Goal: Information Seeking & Learning: Learn about a topic

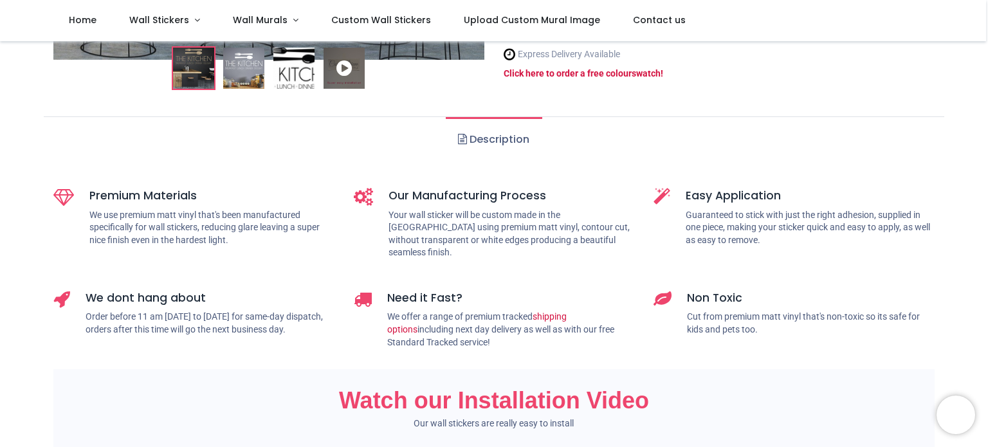
scroll to position [464, 0]
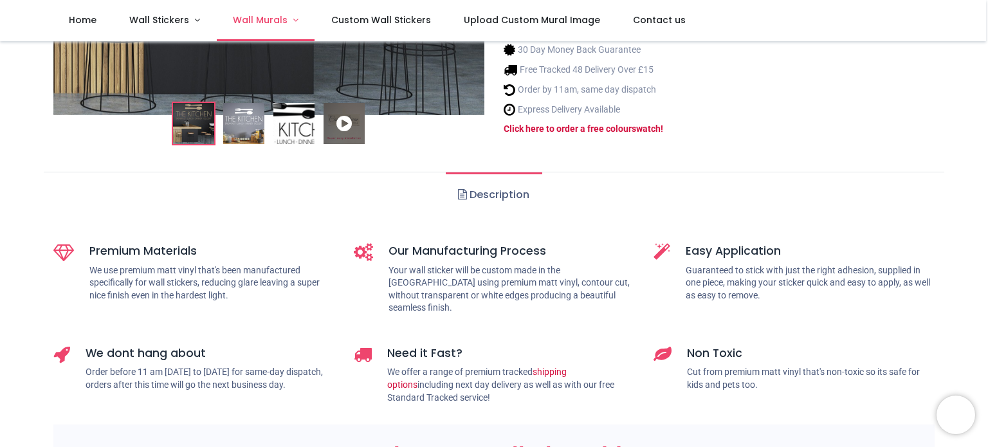
click at [257, 19] on span "Wall Murals" at bounding box center [260, 20] width 55 height 13
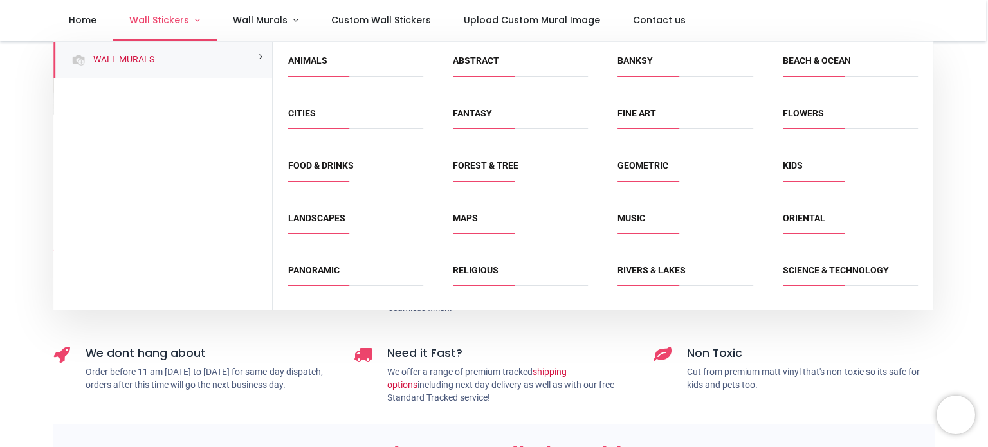
click at [172, 23] on span "Wall Stickers" at bounding box center [159, 20] width 60 height 13
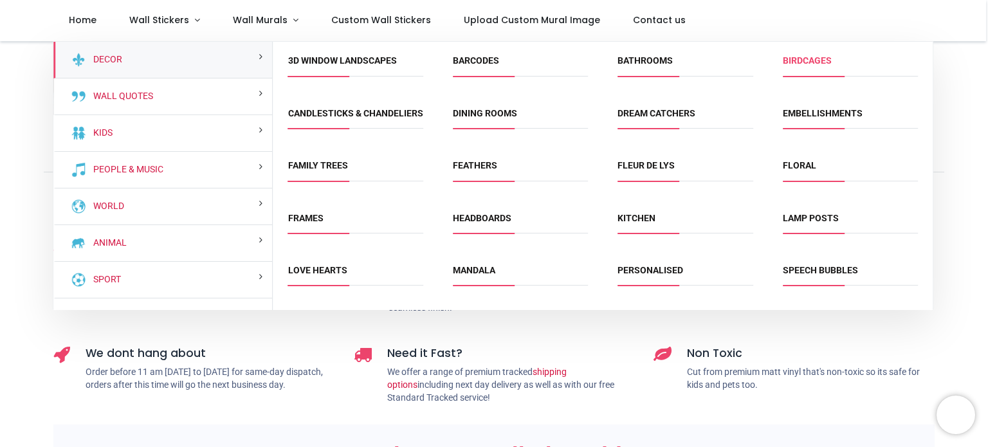
click at [803, 65] on link "Birdcages" at bounding box center [807, 60] width 49 height 10
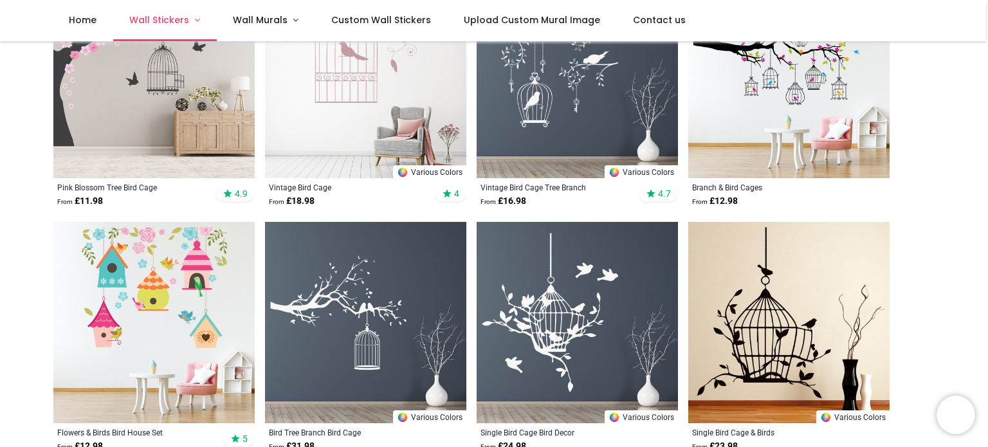
scroll to position [193, 0]
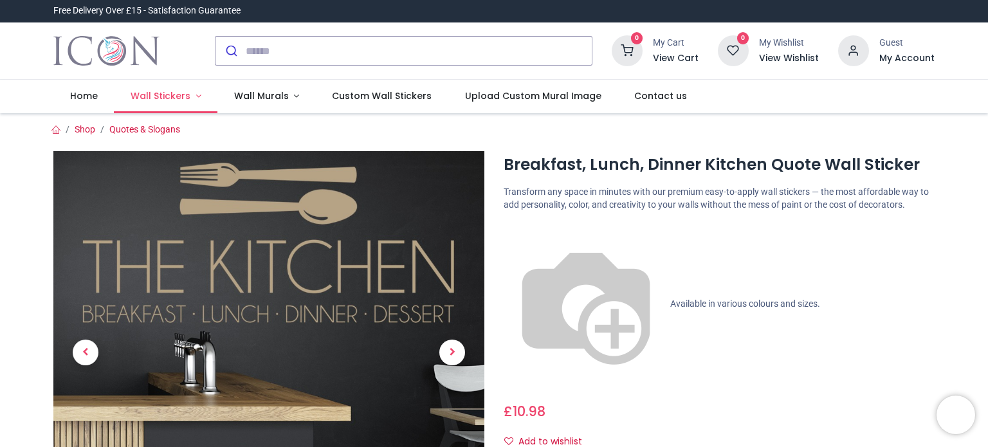
click at [176, 93] on span "Wall Stickers" at bounding box center [161, 95] width 60 height 13
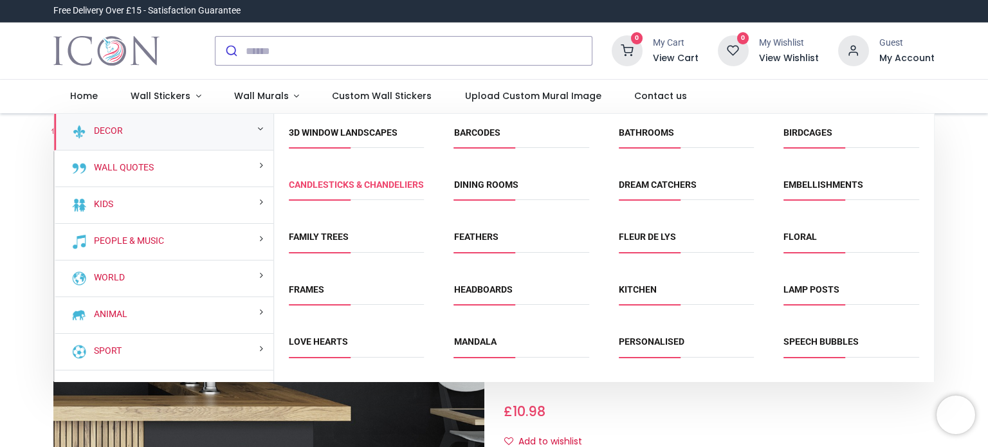
click at [340, 190] on link "Candlesticks & Chandeliers" at bounding box center [356, 184] width 135 height 10
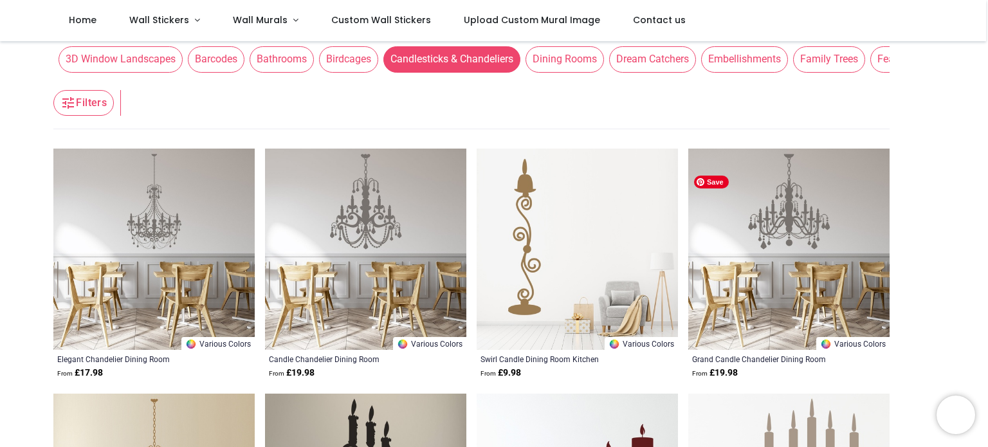
scroll to position [129, 0]
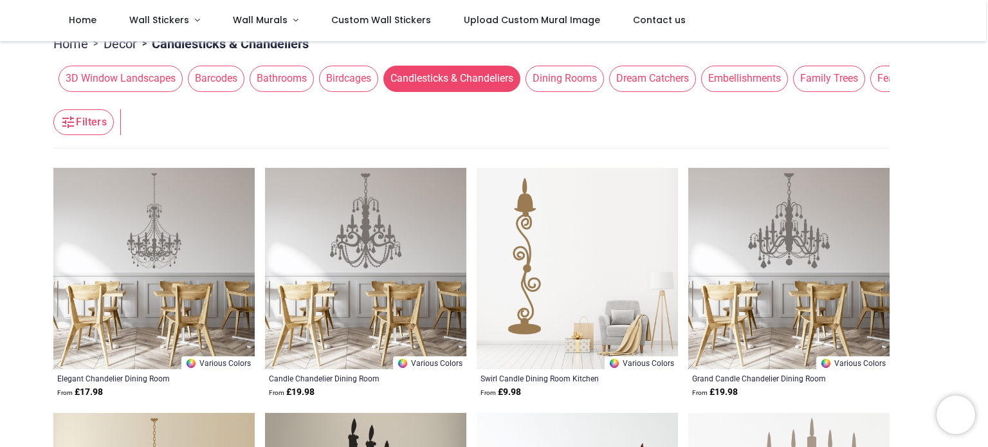
click at [623, 84] on span "Dream Catchers" at bounding box center [652, 79] width 87 height 26
click at [633, 86] on span "Dream Catchers" at bounding box center [652, 79] width 87 height 26
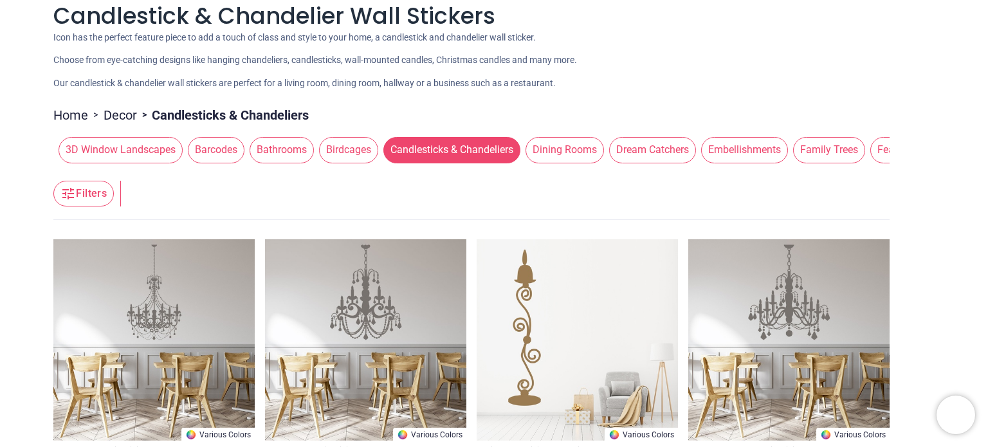
scroll to position [0, 0]
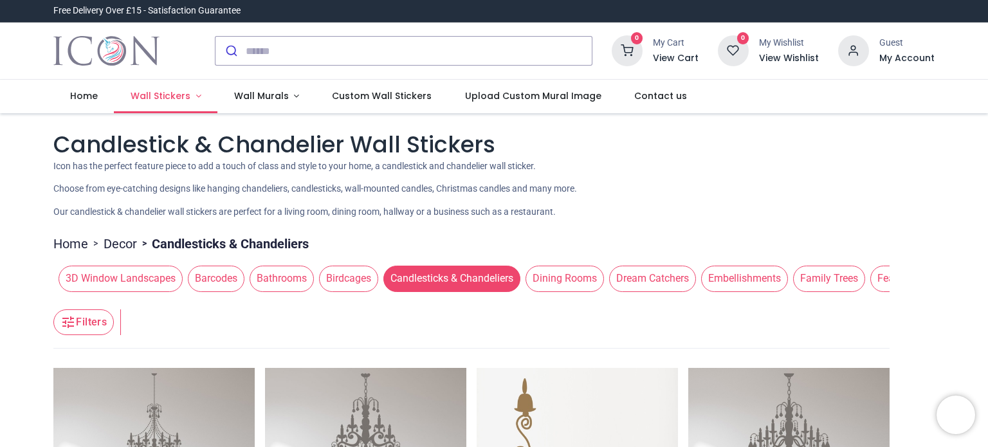
click at [178, 95] on span "Wall Stickers" at bounding box center [161, 95] width 60 height 13
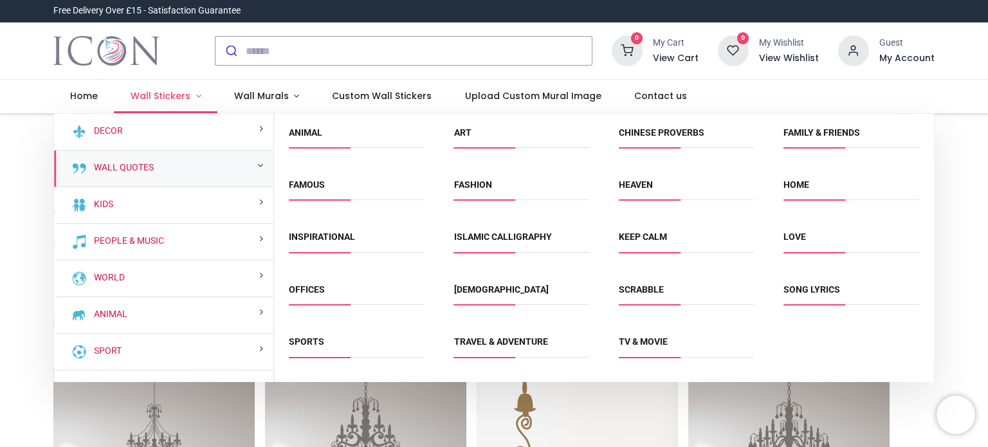
click at [146, 93] on span "Wall Stickers" at bounding box center [161, 95] width 60 height 13
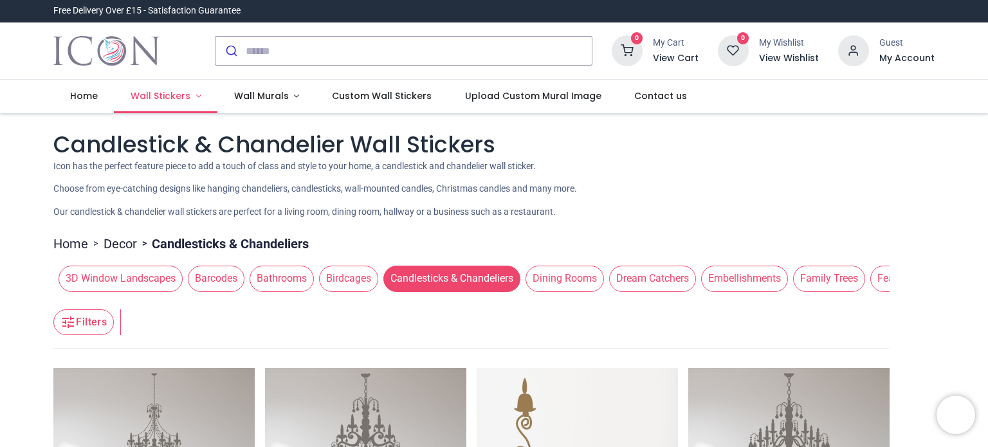
click at [146, 93] on span "Wall Stickers" at bounding box center [161, 95] width 60 height 13
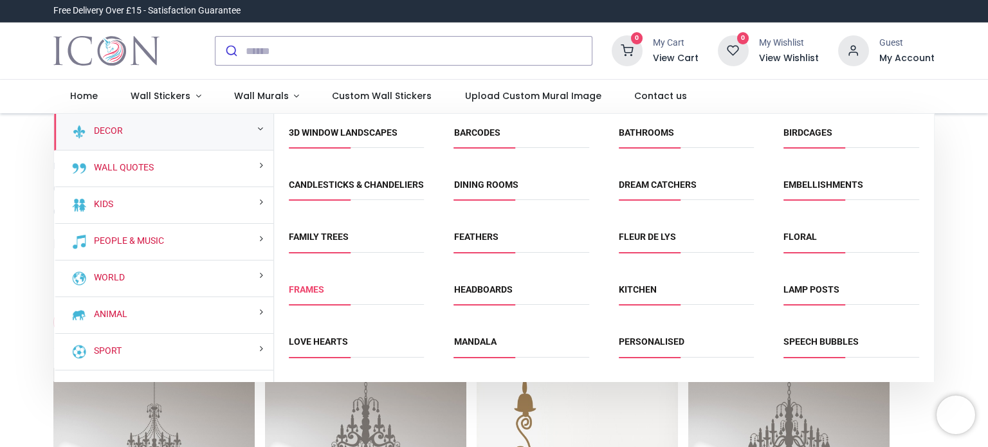
click at [305, 295] on link "Frames" at bounding box center [306, 289] width 35 height 10
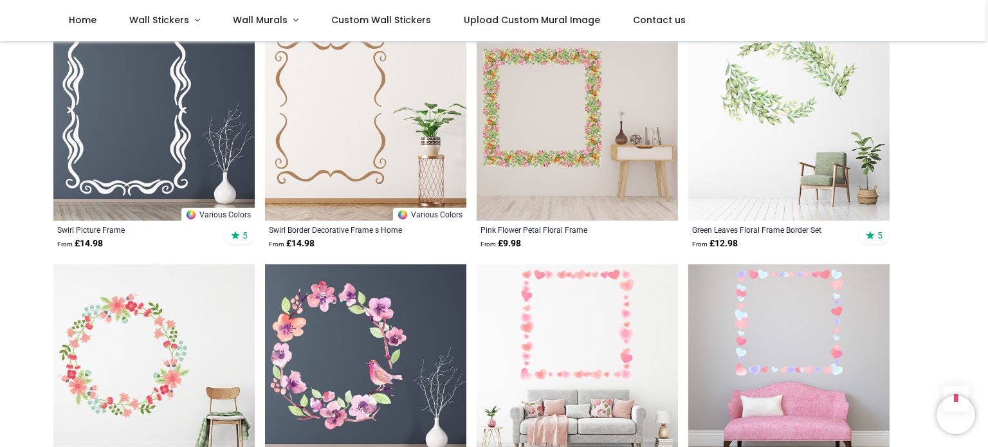
scroll to position [587, 0]
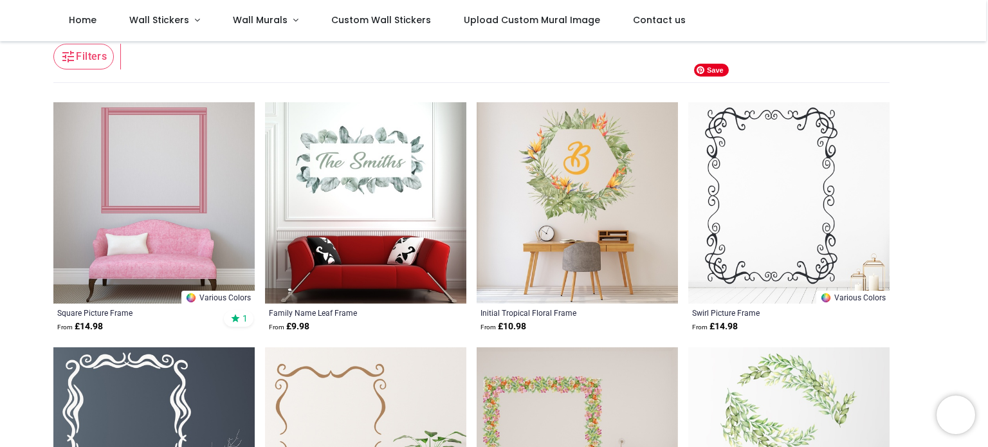
scroll to position [136, 0]
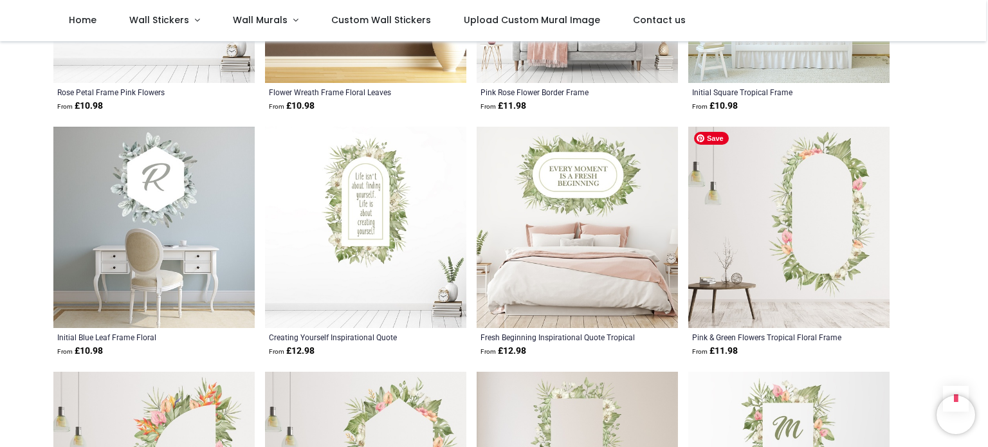
scroll to position [651, 0]
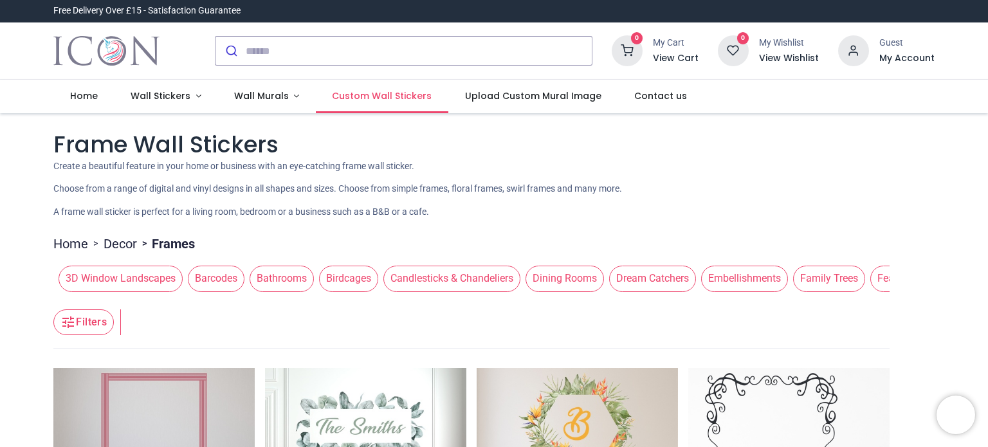
click at [374, 95] on span "Custom Wall Stickers" at bounding box center [382, 95] width 100 height 13
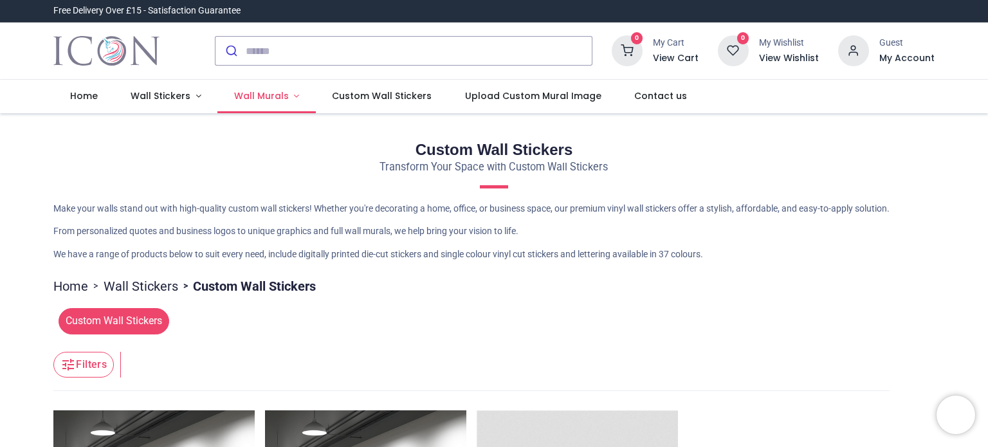
click at [249, 93] on span "Wall Murals" at bounding box center [261, 95] width 55 height 13
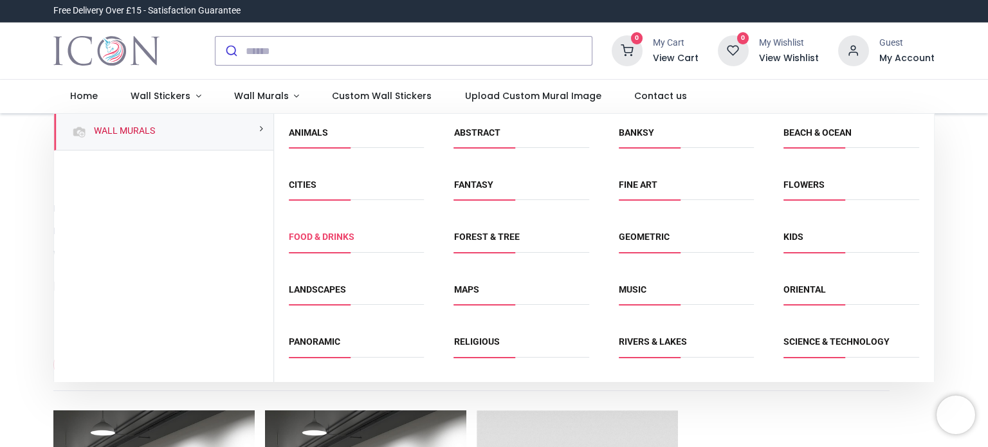
click at [309, 235] on link "Food & Drinks" at bounding box center [322, 237] width 66 height 10
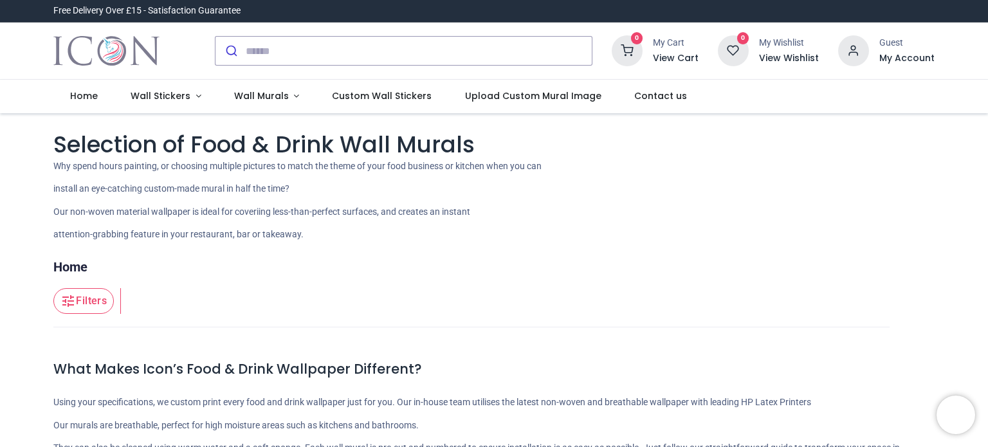
scroll to position [193, 0]
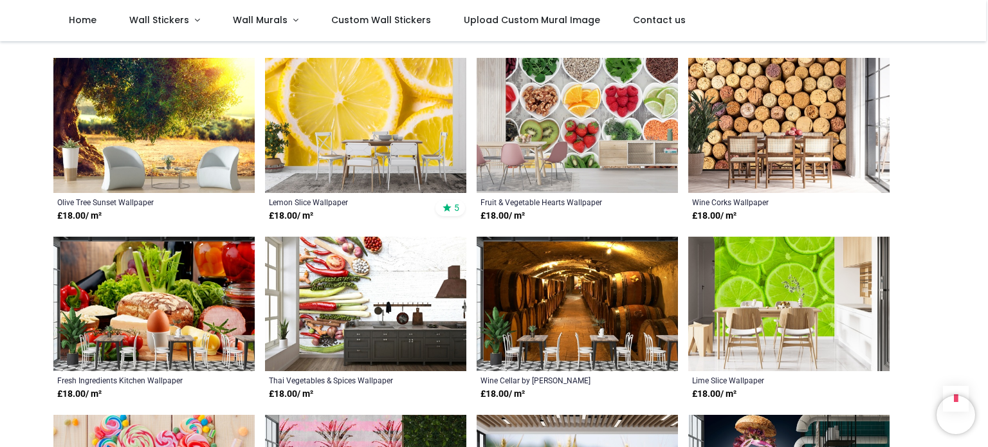
scroll to position [386, 0]
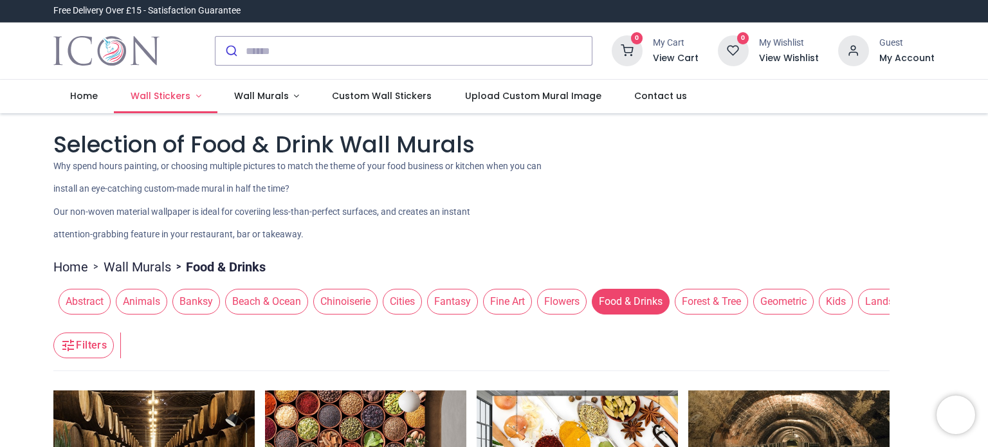
click at [152, 98] on span "Wall Stickers" at bounding box center [161, 95] width 60 height 13
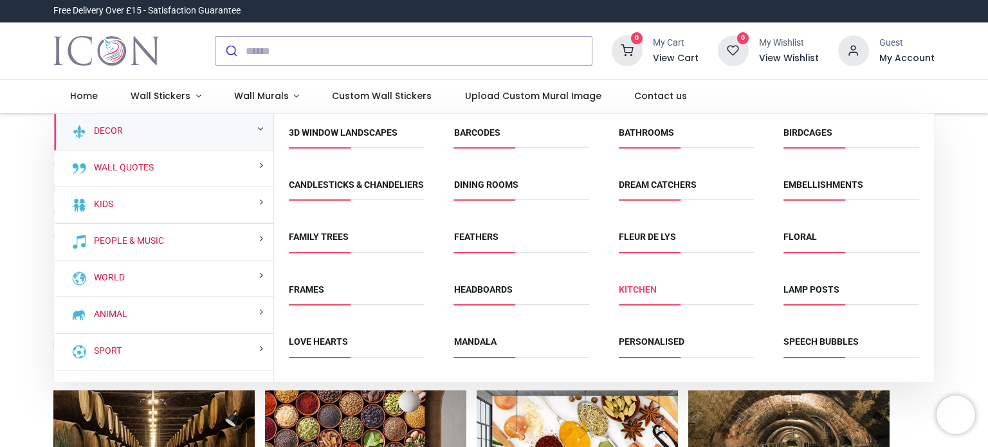
click at [629, 295] on link "Kitchen" at bounding box center [638, 289] width 38 height 10
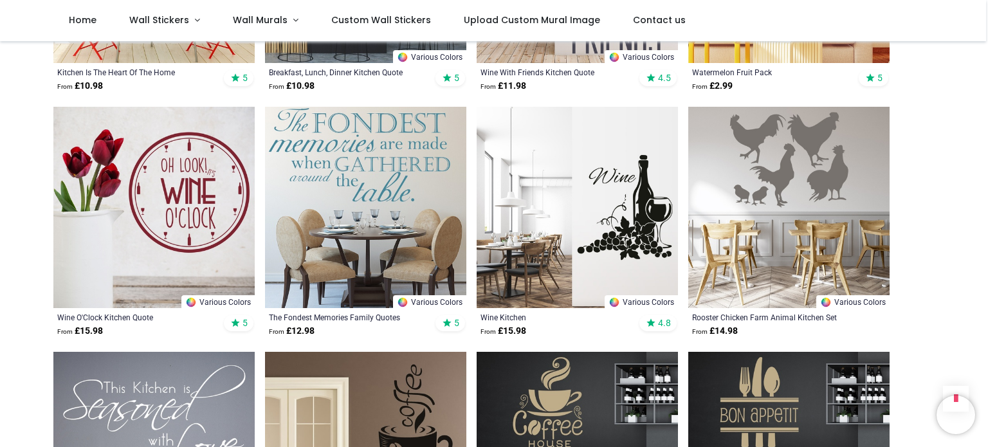
scroll to position [1608, 0]
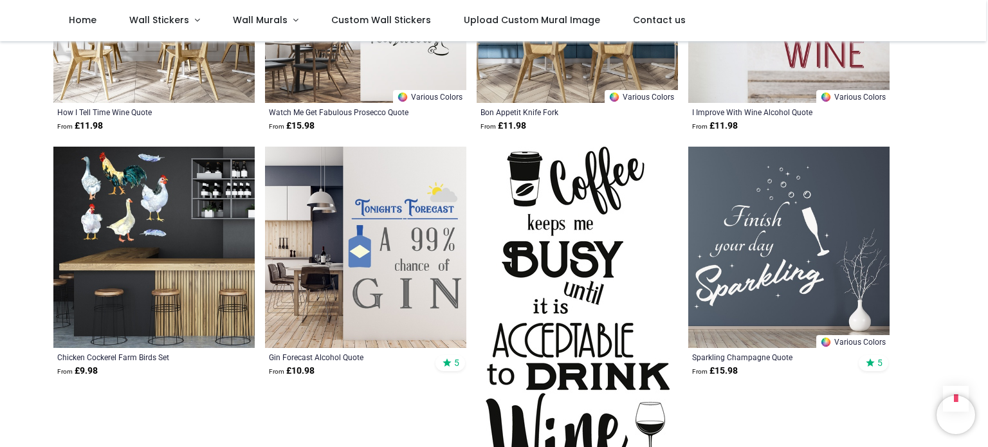
scroll to position [3344, 0]
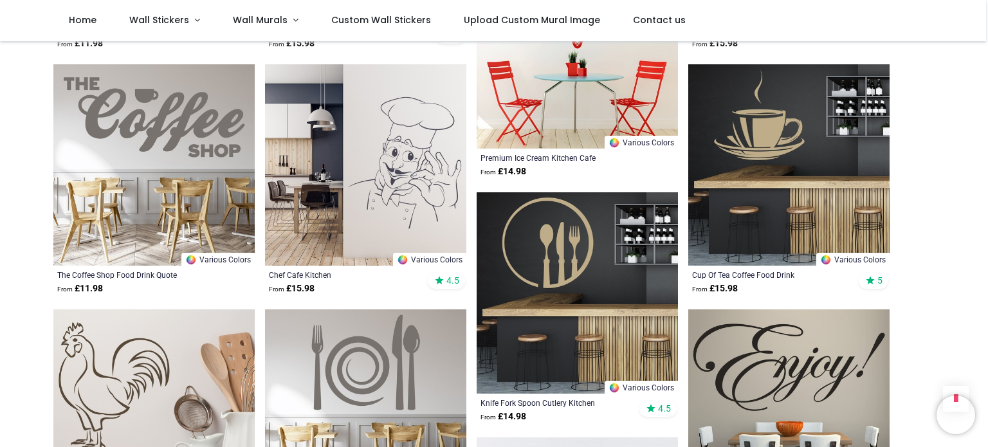
scroll to position [5016, 0]
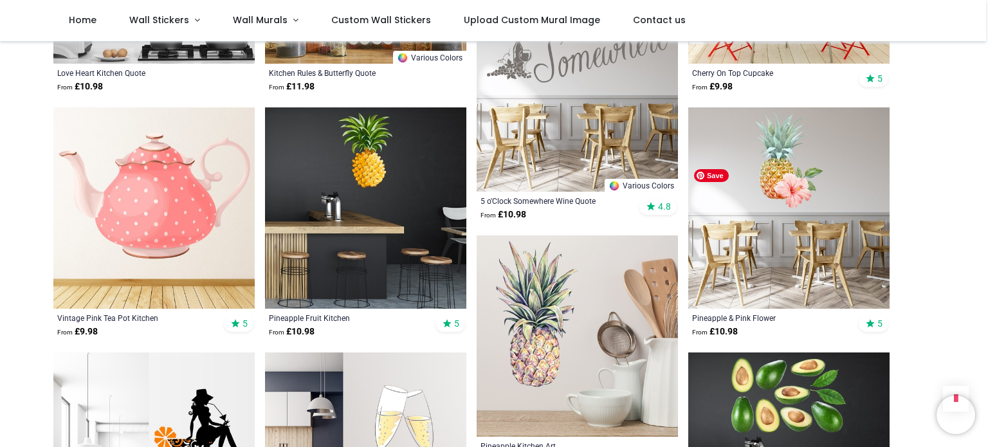
scroll to position [6431, 0]
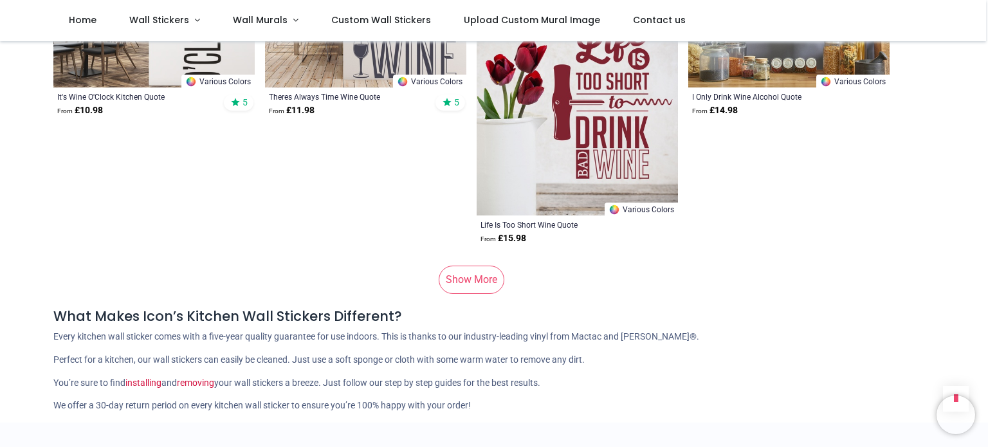
scroll to position [8747, 0]
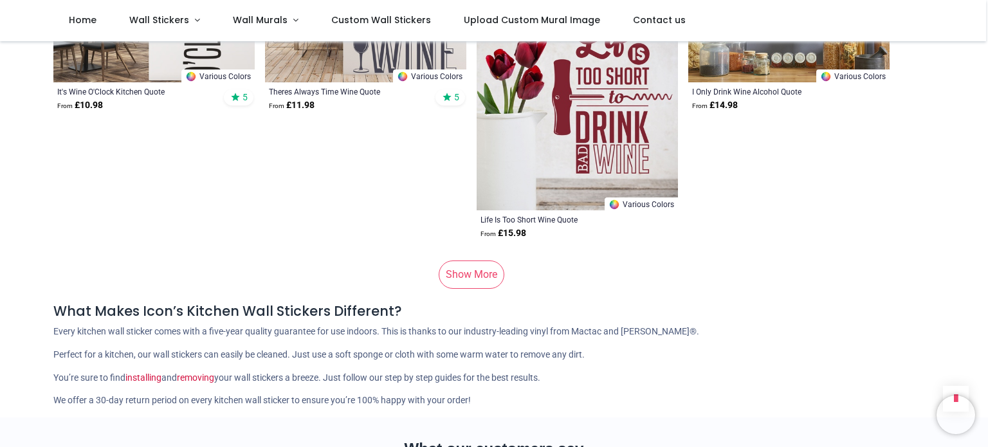
click at [485, 263] on link "Show More" at bounding box center [472, 274] width 66 height 28
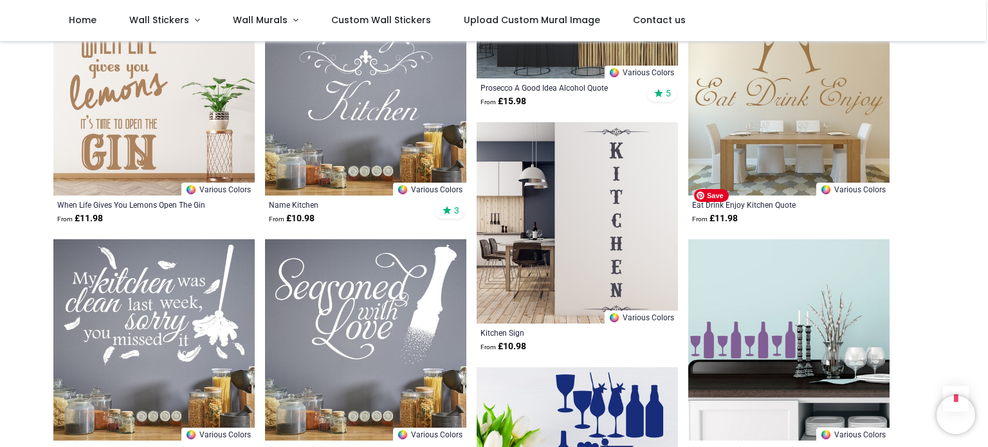
scroll to position [10161, 0]
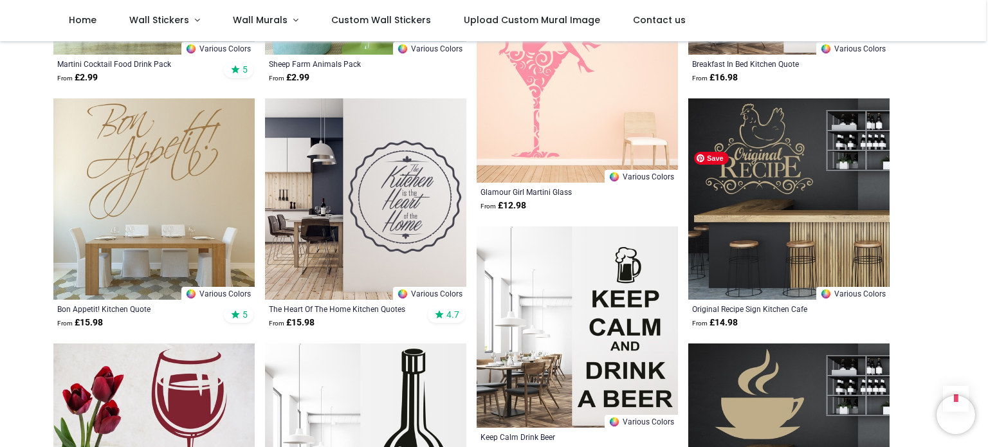
scroll to position [10740, 0]
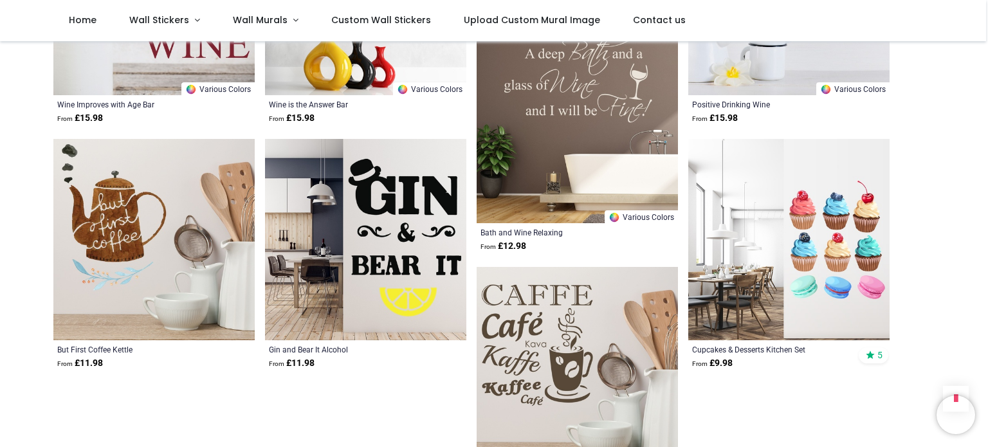
scroll to position [13827, 0]
